Goal: Navigation & Orientation: Find specific page/section

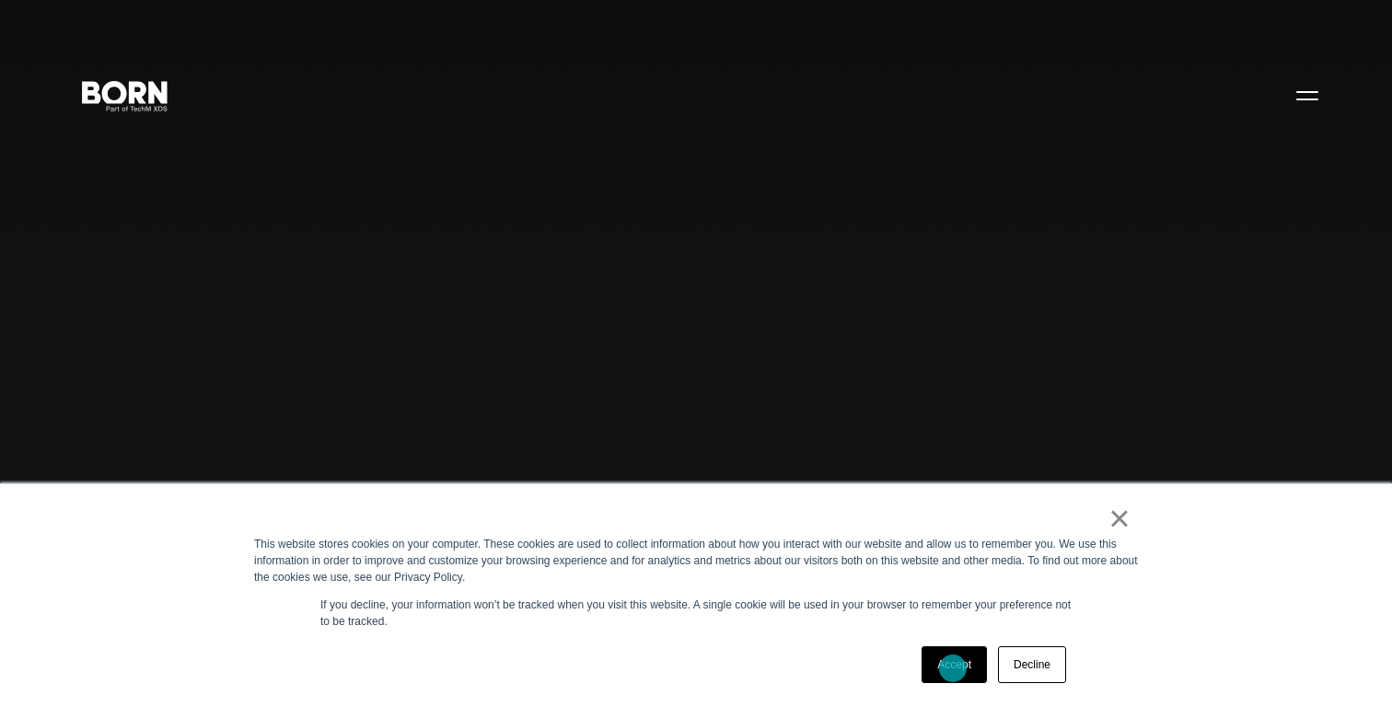
drag, startPoint x: 953, startPoint y: 669, endPoint x: 871, endPoint y: 644, distance: 85.6
click at [952, 669] on link "Accept" at bounding box center [954, 664] width 65 height 37
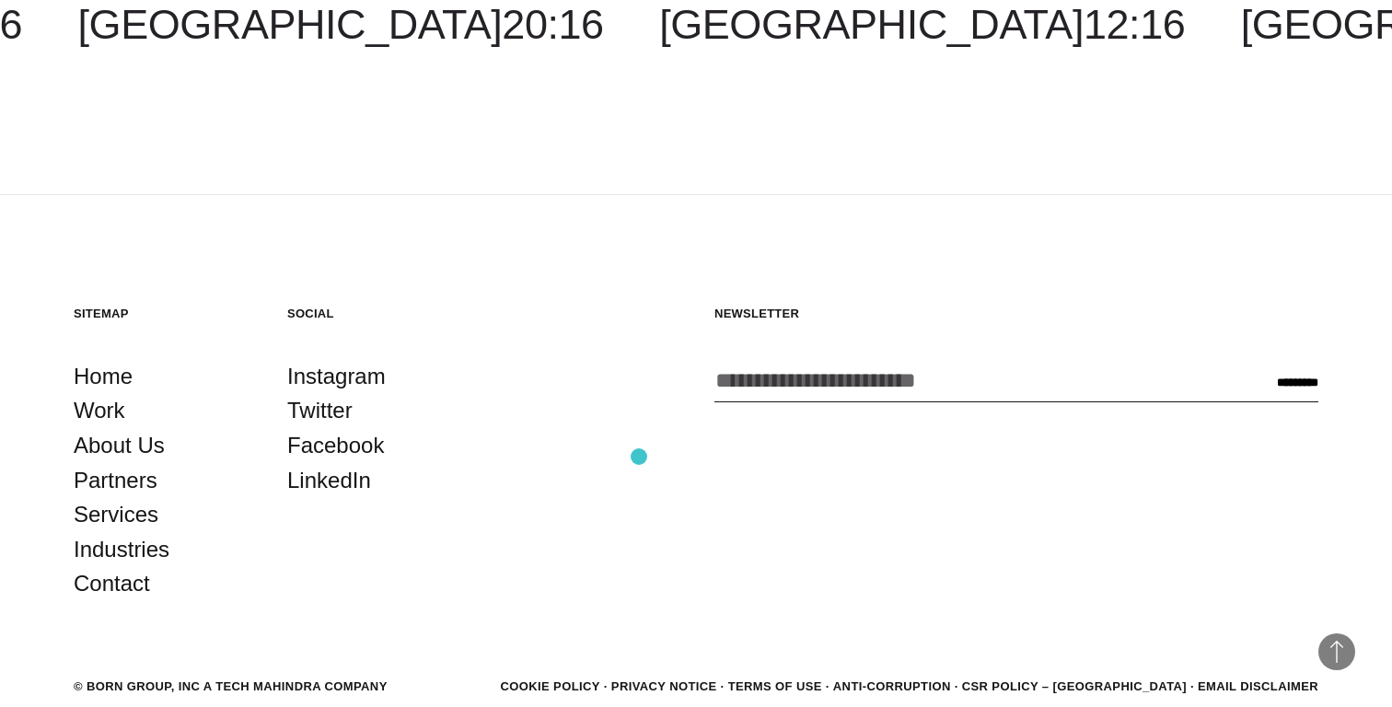
scroll to position [5094, 0]
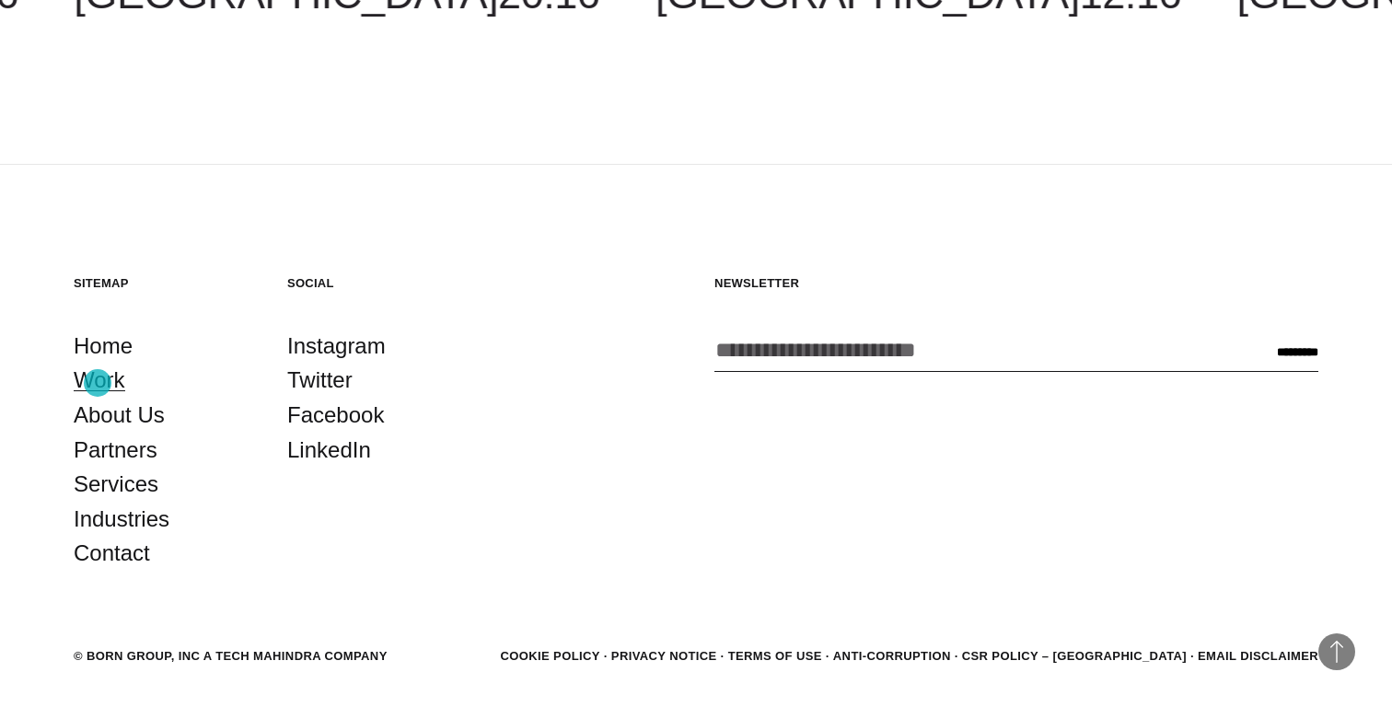
click at [98, 383] on link "Work" at bounding box center [100, 380] width 52 height 35
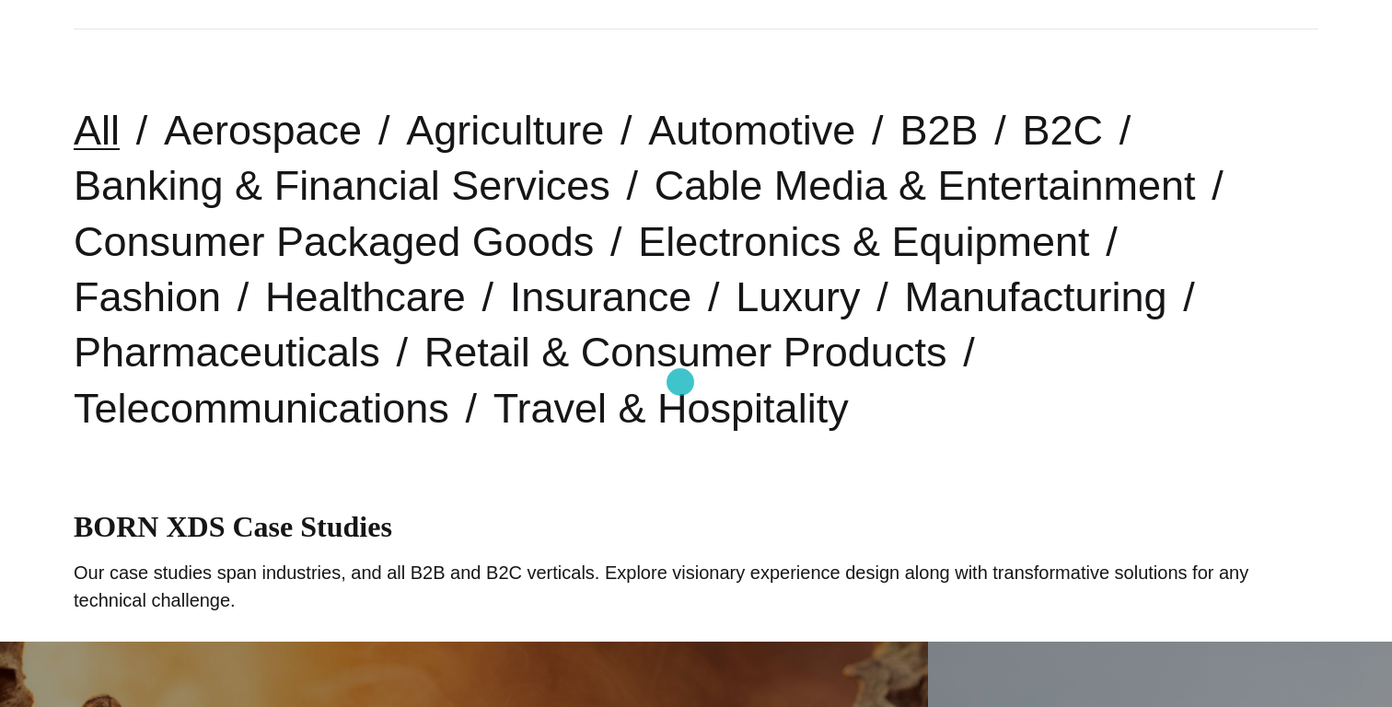
scroll to position [468, 0]
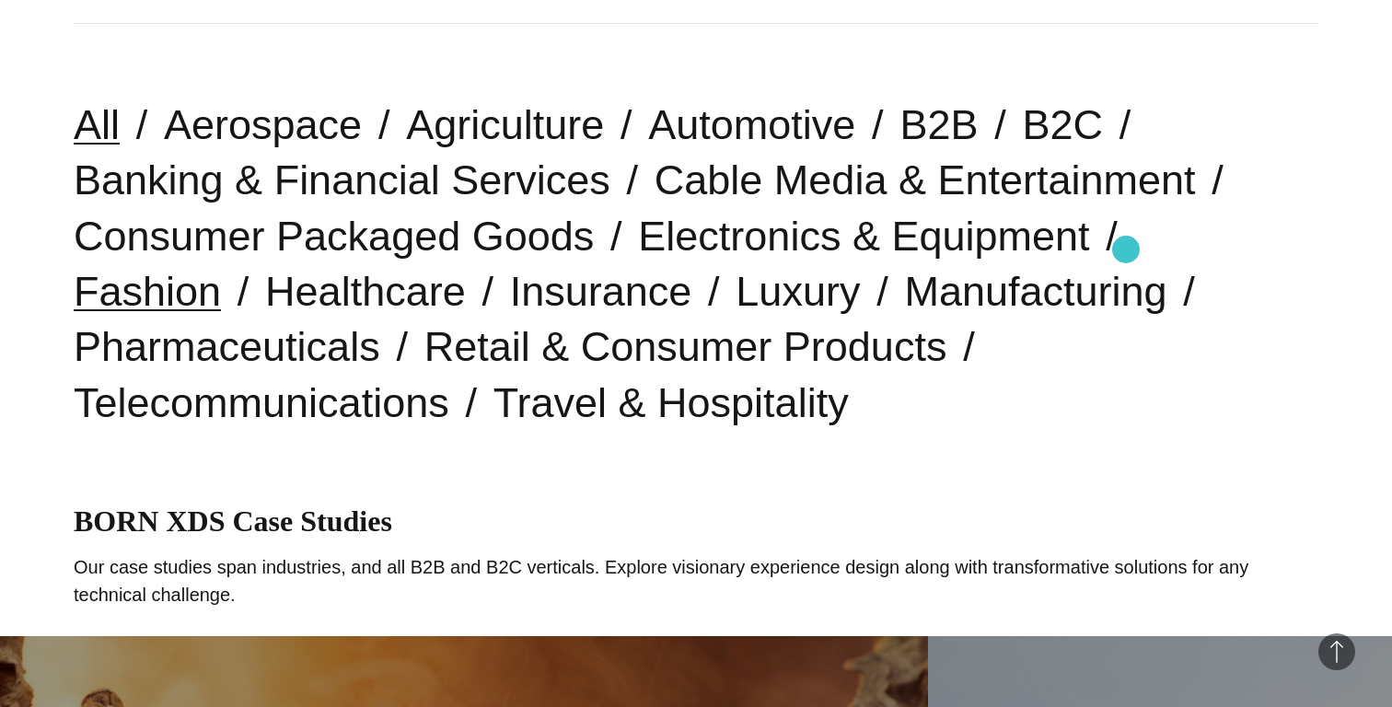
click at [221, 268] on link "Fashion" at bounding box center [147, 291] width 147 height 47
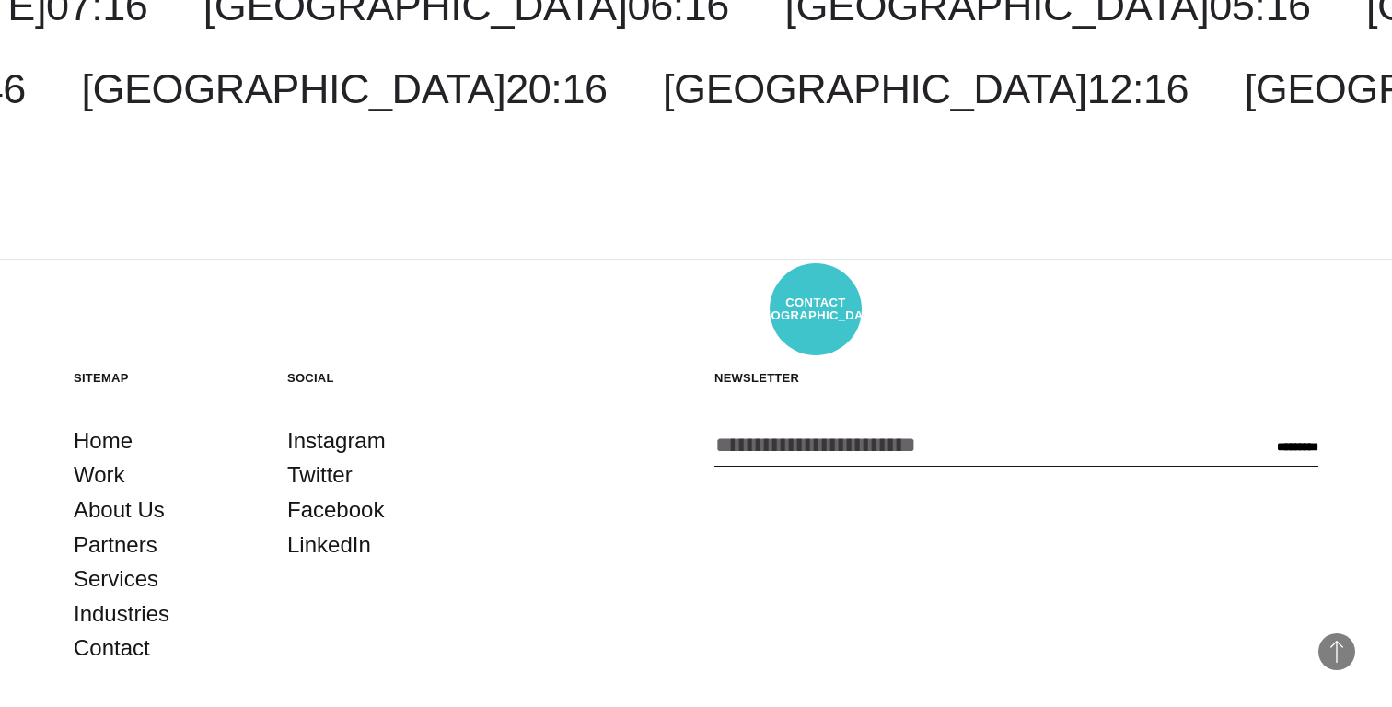
scroll to position [5071, 0]
